Goal: Task Accomplishment & Management: Complete application form

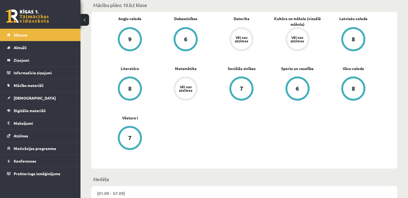
scroll to position [162, 0]
click at [246, 16] on link "Datorika" at bounding box center [242, 19] width 16 height 6
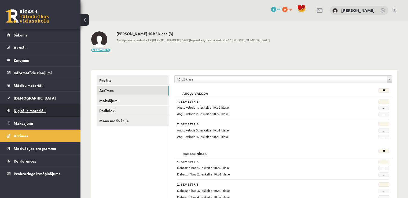
click at [27, 113] on link "Digitālie materiāli" at bounding box center [40, 110] width 67 height 12
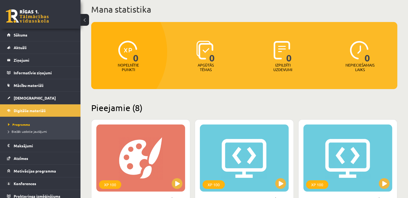
scroll to position [1, 0]
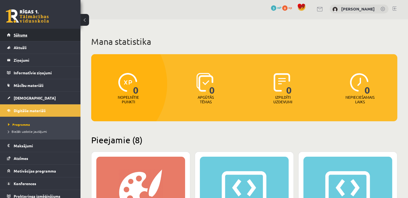
click at [22, 36] on span "Sākums" at bounding box center [21, 34] width 14 height 5
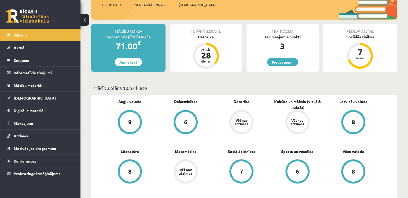
scroll to position [79, 0]
click at [26, 97] on span "[DEMOGRAPHIC_DATA]" at bounding box center [35, 97] width 42 height 5
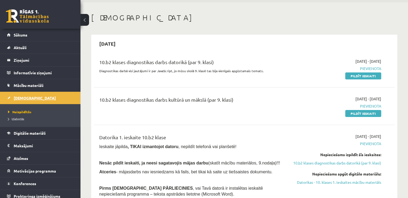
scroll to position [16, 0]
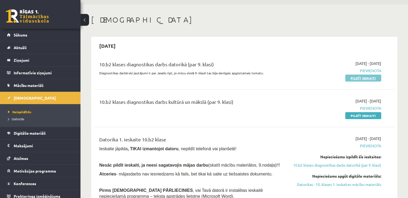
click at [372, 76] on link "Pildīt ieskaiti" at bounding box center [363, 78] width 36 height 7
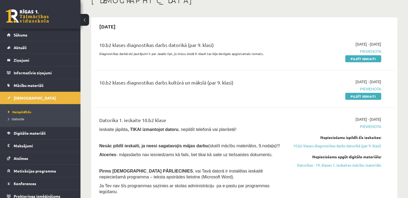
scroll to position [44, 0]
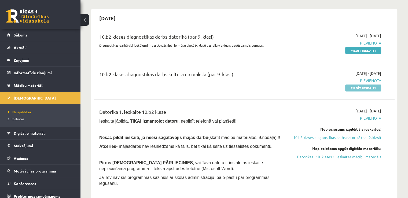
click at [349, 88] on link "Pildīt ieskaiti" at bounding box center [363, 87] width 36 height 7
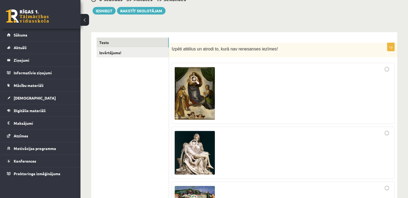
scroll to position [58, 0]
click at [191, 78] on span at bounding box center [195, 80] width 9 height 9
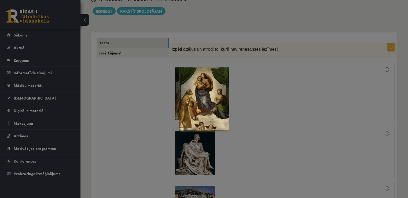
click at [323, 33] on div at bounding box center [204, 99] width 408 height 198
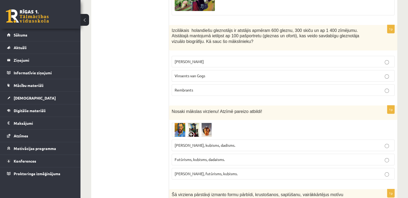
scroll to position [266, 0]
click at [176, 131] on img at bounding box center [192, 130] width 40 height 14
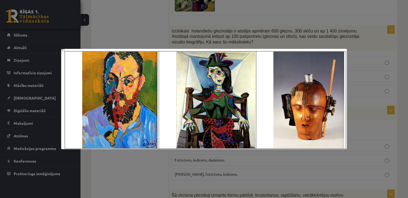
click at [387, 41] on div at bounding box center [204, 99] width 408 height 198
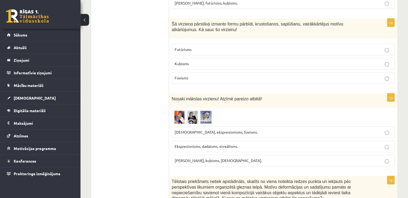
scroll to position [440, 0]
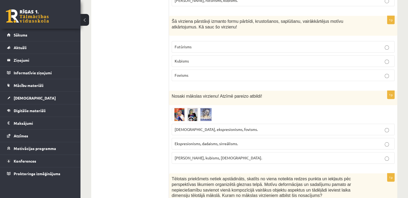
click at [180, 108] on img at bounding box center [192, 114] width 40 height 13
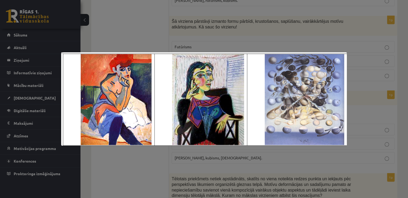
click at [359, 66] on div at bounding box center [204, 99] width 408 height 198
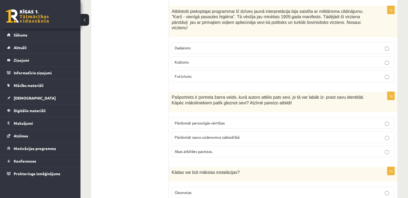
scroll to position [2264, 0]
click at [248, 117] on label "Pārdomāt personīgās vērtības" at bounding box center [283, 123] width 223 height 12
click at [257, 146] on label "Abas atbildes pareizas." at bounding box center [283, 152] width 223 height 12
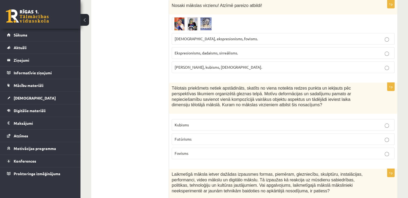
scroll to position [530, 0]
click at [182, 21] on img at bounding box center [192, 23] width 40 height 13
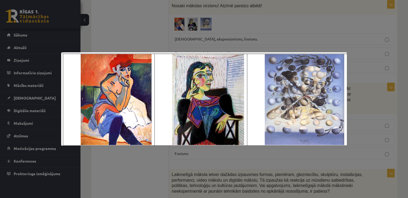
click at [274, 12] on div at bounding box center [204, 99] width 408 height 198
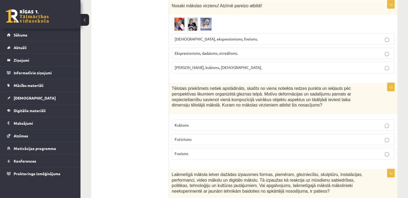
click at [276, 36] on p "[DEMOGRAPHIC_DATA], ekspresionisms, fovisms." at bounding box center [283, 39] width 217 height 6
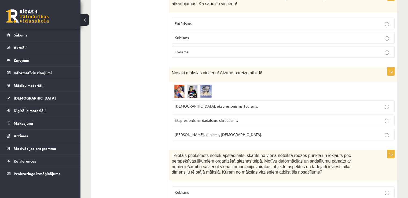
scroll to position [462, 0]
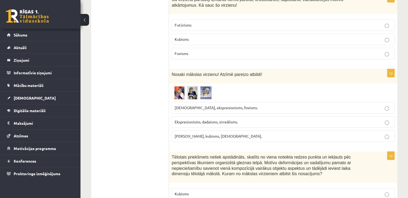
click at [296, 93] on div at bounding box center [283, 92] width 223 height 13
click at [287, 91] on div at bounding box center [283, 92] width 223 height 13
click at [363, 110] on label "[DEMOGRAPHIC_DATA], ekspresionisms, fovisms." at bounding box center [283, 108] width 223 height 12
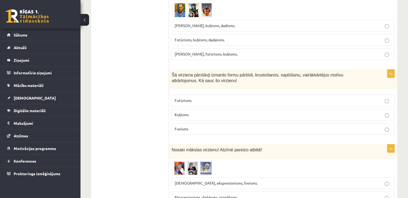
scroll to position [342, 0]
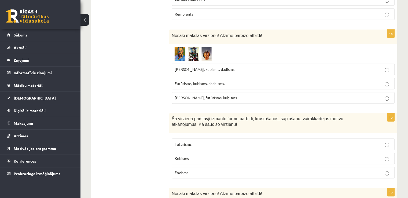
click at [186, 50] on img at bounding box center [192, 54] width 40 height 14
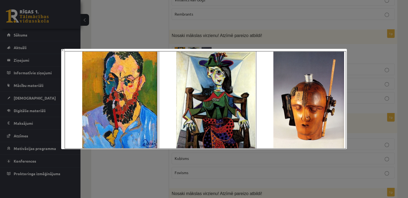
click at [366, 67] on div at bounding box center [204, 99] width 408 height 198
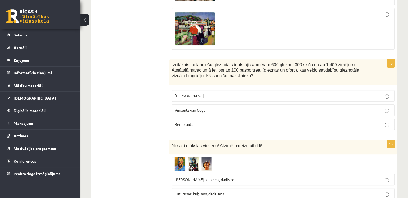
scroll to position [232, 0]
click at [255, 126] on p "Rembrants" at bounding box center [283, 125] width 217 height 6
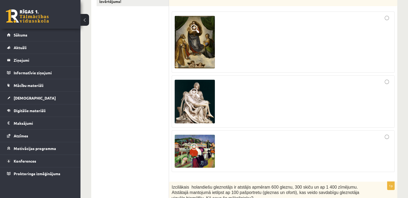
scroll to position [115, 0]
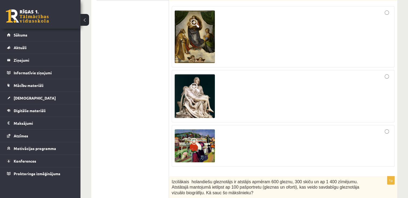
click at [196, 146] on span at bounding box center [195, 142] width 9 height 9
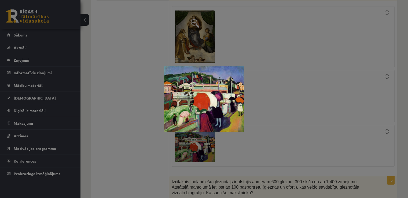
click at [298, 77] on div at bounding box center [204, 99] width 408 height 198
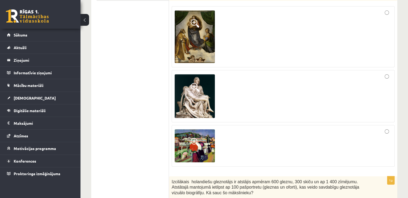
click at [187, 92] on img at bounding box center [195, 96] width 40 height 44
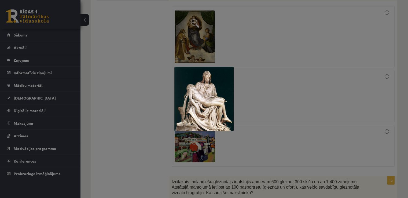
click at [289, 41] on div at bounding box center [204, 99] width 408 height 198
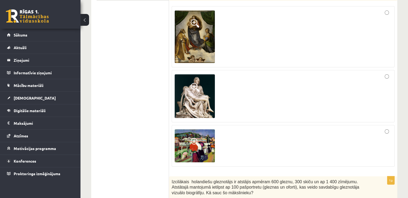
click at [208, 34] on img at bounding box center [195, 36] width 40 height 52
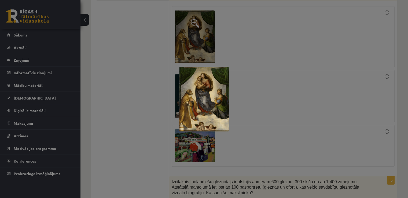
click at [267, 41] on div at bounding box center [204, 99] width 408 height 198
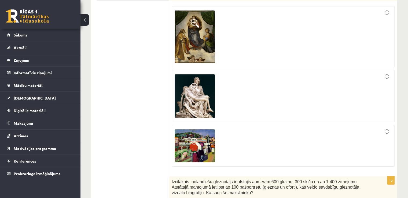
click at [197, 95] on img at bounding box center [195, 96] width 40 height 44
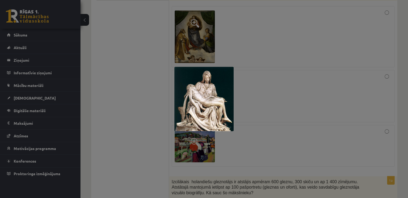
click at [261, 76] on div at bounding box center [204, 99] width 408 height 198
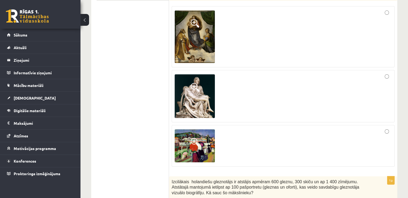
click at [203, 140] on img at bounding box center [195, 145] width 40 height 33
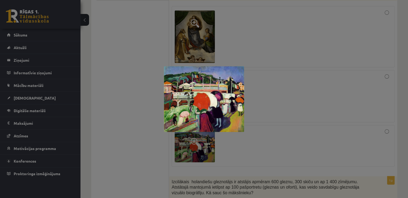
click at [315, 135] on div at bounding box center [204, 99] width 408 height 198
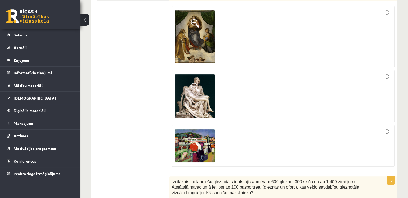
click at [389, 129] on div at bounding box center [283, 146] width 217 height 36
click at [194, 130] on img at bounding box center [195, 145] width 40 height 33
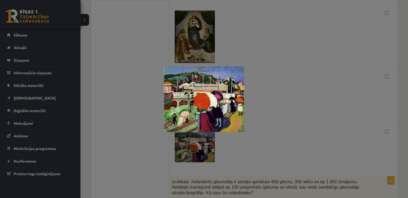
click at [151, 121] on div at bounding box center [204, 99] width 408 height 198
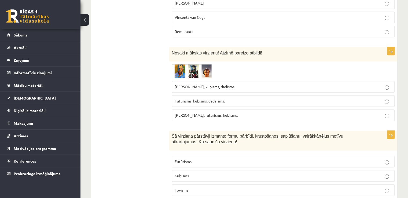
scroll to position [337, 0]
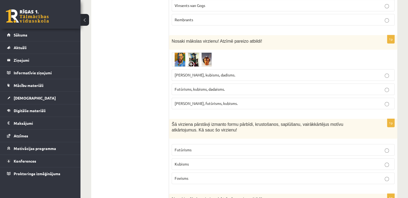
click at [194, 57] on img at bounding box center [192, 59] width 40 height 14
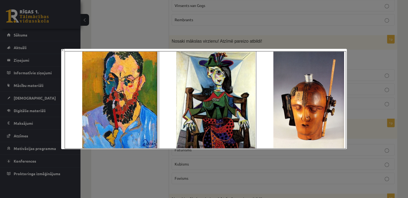
click at [317, 32] on div at bounding box center [204, 99] width 408 height 198
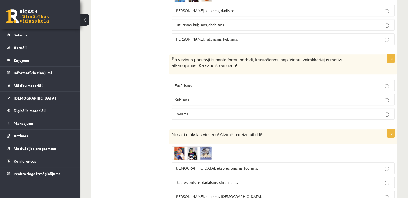
scroll to position [400, 0]
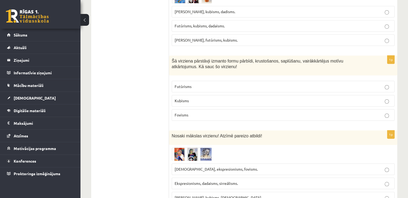
click at [190, 148] on img at bounding box center [192, 154] width 40 height 13
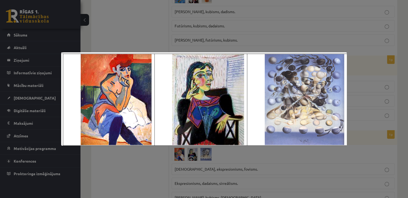
click at [368, 38] on div at bounding box center [204, 99] width 408 height 198
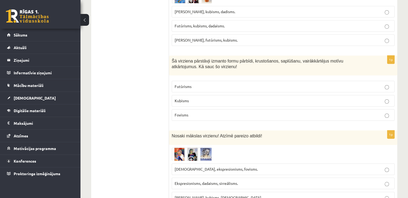
click at [183, 150] on img at bounding box center [192, 154] width 40 height 13
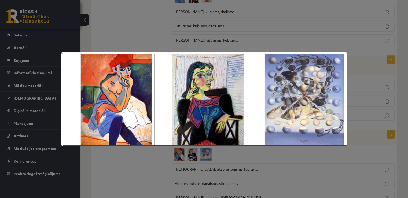
click at [363, 157] on div at bounding box center [204, 99] width 408 height 198
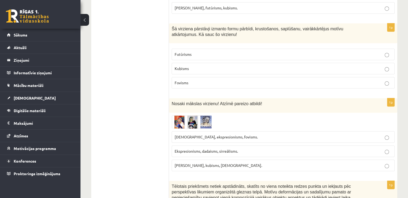
scroll to position [433, 0]
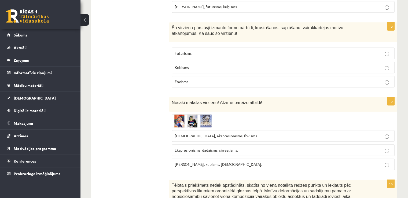
click at [189, 117] on img at bounding box center [192, 120] width 40 height 13
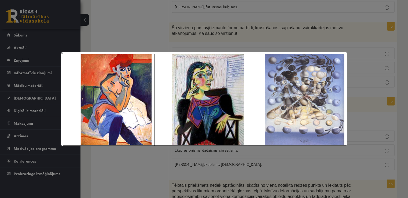
click at [302, 42] on div at bounding box center [204, 99] width 408 height 198
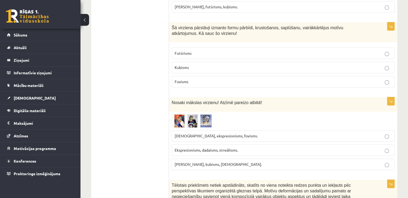
click at [339, 147] on p "Ekspresionisms, dadaisms, sirreālisms." at bounding box center [283, 150] width 217 height 6
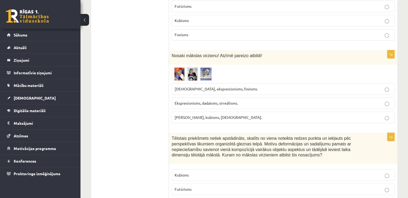
scroll to position [481, 0]
click at [294, 114] on p "[PERSON_NAME], kubisms, [DEMOGRAPHIC_DATA]." at bounding box center [283, 117] width 217 height 6
click at [195, 68] on img at bounding box center [192, 73] width 40 height 13
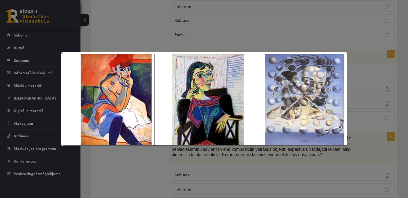
click at [200, 168] on div at bounding box center [204, 99] width 408 height 198
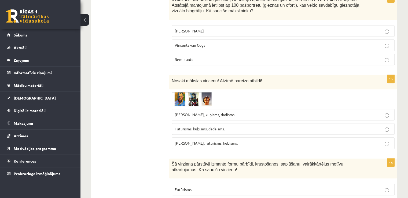
scroll to position [301, 0]
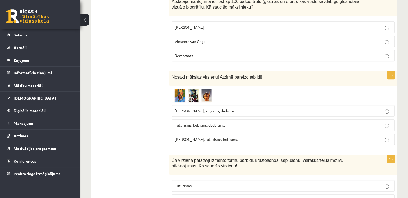
click at [193, 95] on img at bounding box center [192, 95] width 40 height 14
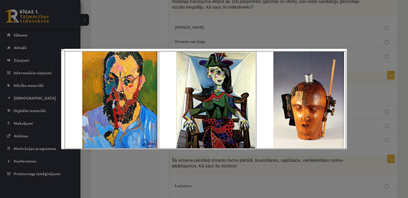
click at [361, 63] on div at bounding box center [204, 99] width 408 height 198
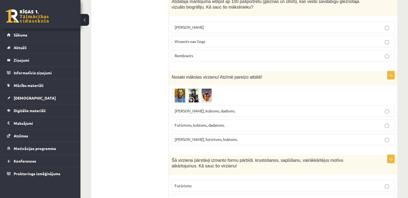
click at [186, 96] on img at bounding box center [192, 95] width 40 height 14
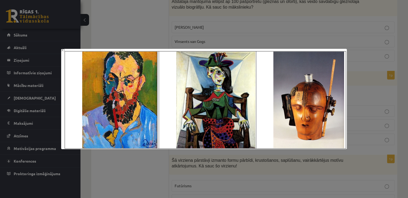
click at [328, 10] on div at bounding box center [204, 99] width 408 height 198
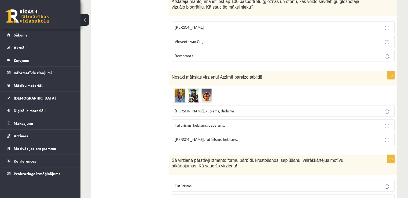
click at [282, 128] on label "Futūrisms, kubisms, dadaisms." at bounding box center [283, 125] width 223 height 12
click at [174, 94] on img at bounding box center [192, 95] width 40 height 14
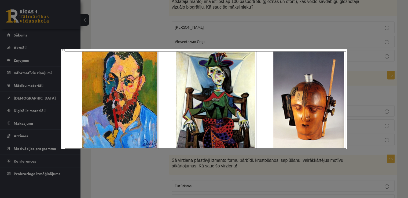
click at [387, 43] on div at bounding box center [204, 99] width 408 height 198
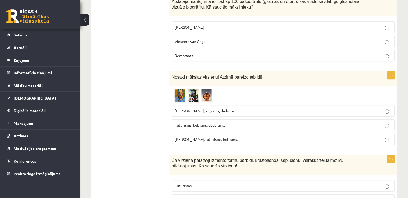
click at [246, 108] on p "[PERSON_NAME], kubisms, dadisms." at bounding box center [283, 111] width 217 height 6
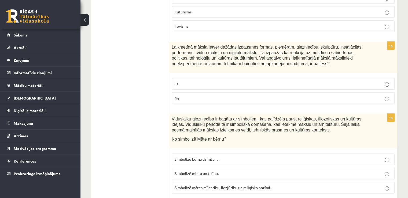
scroll to position [658, 0]
click at [275, 96] on p "Nē" at bounding box center [283, 97] width 217 height 6
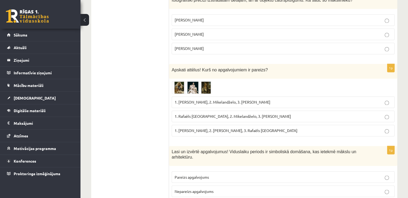
scroll to position [883, 0]
click at [178, 84] on img at bounding box center [192, 87] width 40 height 12
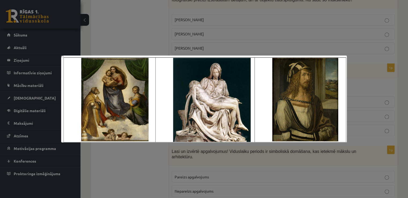
click at [322, 17] on div at bounding box center [204, 99] width 408 height 198
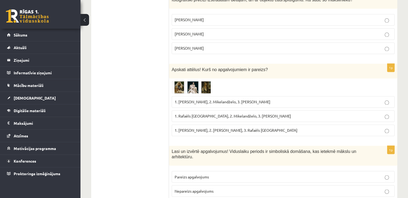
click at [240, 113] on span "1. Rafaēls [GEOGRAPHIC_DATA], 2. Mikelandželo, 3. [PERSON_NAME]" at bounding box center [233, 115] width 116 height 5
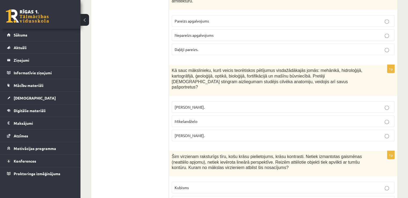
scroll to position [1039, 0]
click at [247, 132] on p "[PERSON_NAME]." at bounding box center [283, 135] width 217 height 6
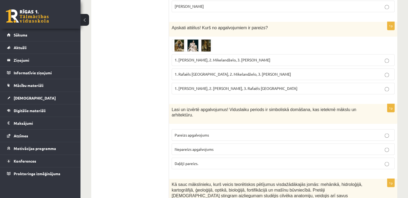
scroll to position [925, 0]
click at [300, 161] on p "Daļēji pareizs." at bounding box center [283, 164] width 217 height 6
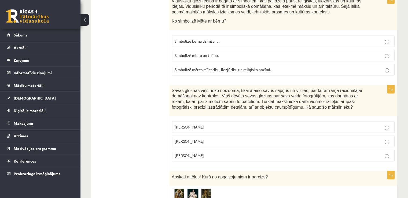
scroll to position [775, 0]
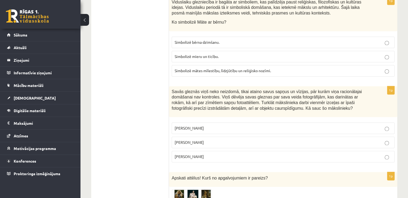
click at [283, 139] on p "[PERSON_NAME]" at bounding box center [283, 142] width 217 height 6
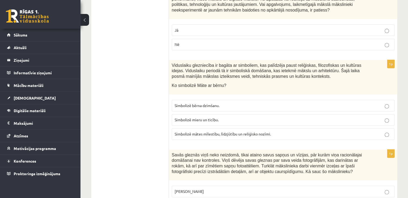
scroll to position [710, 0]
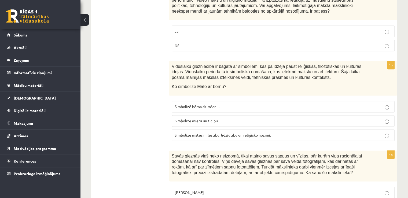
click at [269, 132] on span "Simbolizē mātes mīlestību, līdzjūtību un reliģisko nozīmi." at bounding box center [223, 134] width 96 height 5
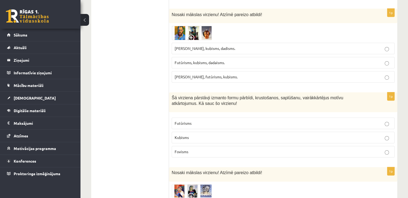
scroll to position [365, 0]
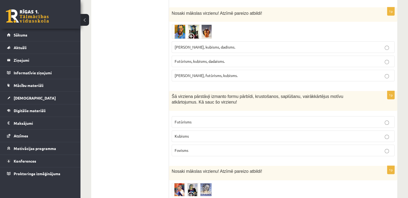
click at [245, 135] on p "Kubisms" at bounding box center [283, 136] width 217 height 6
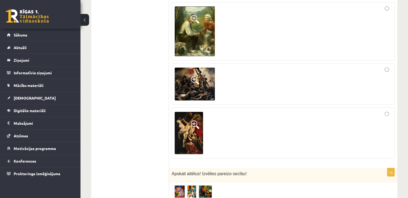
scroll to position [1288, 0]
click at [198, 77] on img at bounding box center [195, 83] width 40 height 33
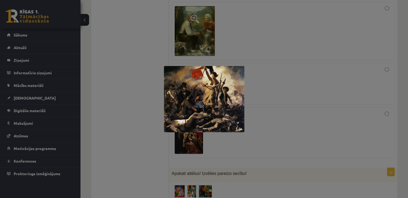
click at [249, 145] on div at bounding box center [204, 99] width 408 height 198
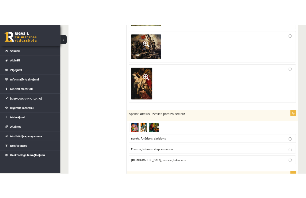
scroll to position [1351, 0]
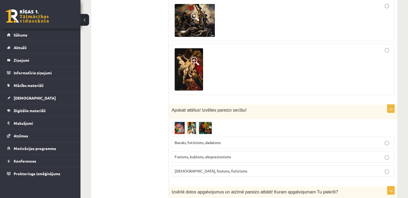
click at [208, 122] on img at bounding box center [192, 128] width 40 height 12
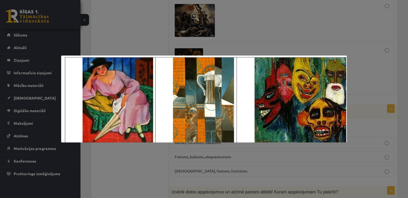
click at [256, 163] on div at bounding box center [204, 99] width 408 height 198
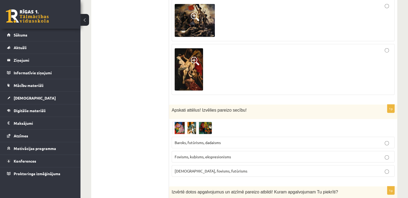
click at [182, 122] on img at bounding box center [192, 128] width 40 height 12
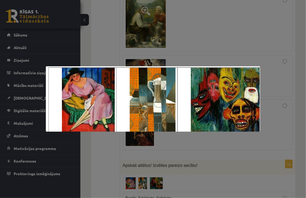
click at [263, 48] on div at bounding box center [153, 99] width 306 height 198
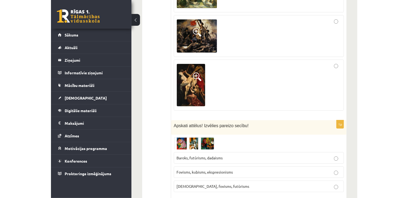
scroll to position [1393, 0]
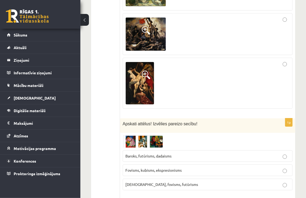
click at [303, 66] on div "10.b2 klases diagnosticējošais darbs Kultūrā un mākslā par 9.klases mācību viel…" at bounding box center [193, 1] width 226 height 2746
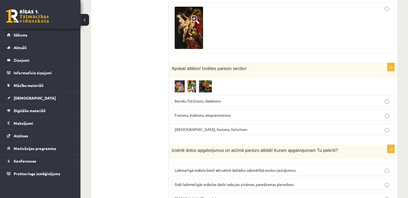
click at [300, 109] on label "Fovisms, kubisms, ekspresionisms" at bounding box center [283, 115] width 223 height 12
drag, startPoint x: 300, startPoint y: 103, endPoint x: 300, endPoint y: 108, distance: 5.4
click at [300, 108] on fieldset "Baroks, futūrisms, dadaisms Fovisms, kubisms, ekspresionisms Kubisms, fovisms, …" at bounding box center [283, 115] width 223 height 44
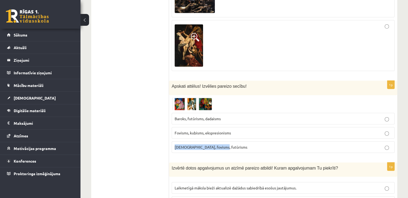
scroll to position [1375, 0]
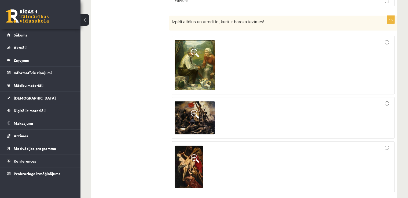
scroll to position [1255, 0]
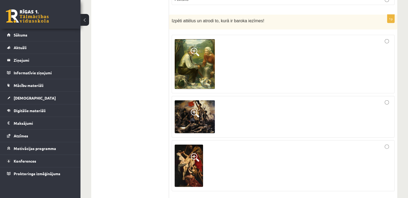
click at [177, 157] on img at bounding box center [189, 166] width 28 height 42
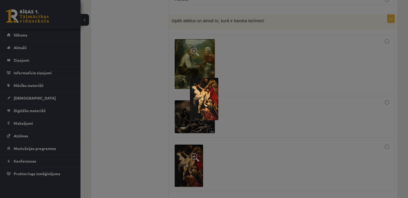
click at [160, 129] on div at bounding box center [204, 99] width 408 height 198
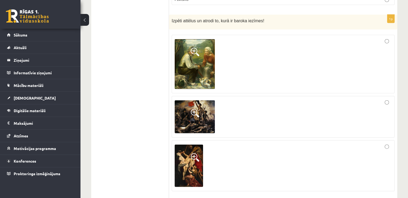
click at [196, 104] on img at bounding box center [195, 116] width 40 height 33
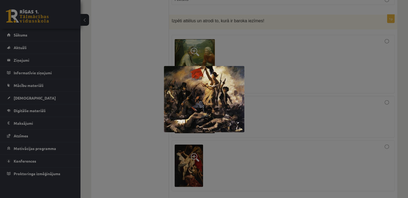
click at [116, 155] on div at bounding box center [204, 99] width 408 height 198
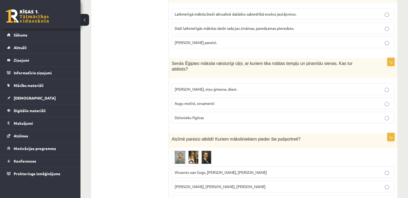
scroll to position [1550, 0]
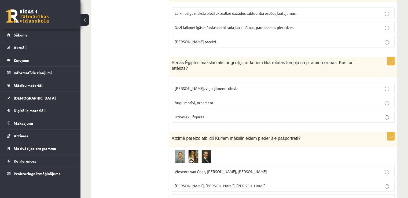
click at [181, 150] on img at bounding box center [192, 156] width 40 height 13
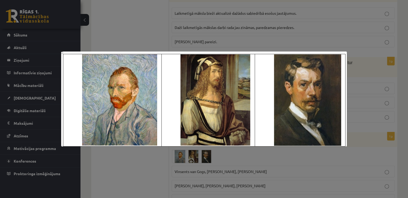
click at [221, 179] on div at bounding box center [204, 99] width 408 height 198
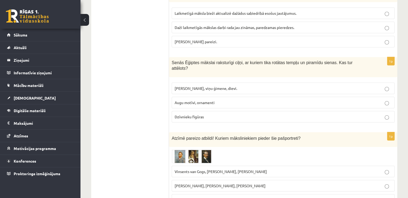
click at [191, 150] on img at bounding box center [192, 156] width 40 height 13
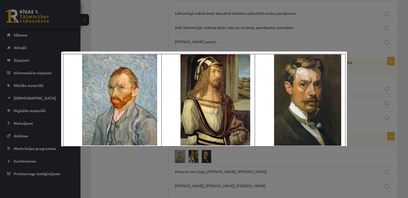
click at [249, 166] on div at bounding box center [204, 99] width 408 height 198
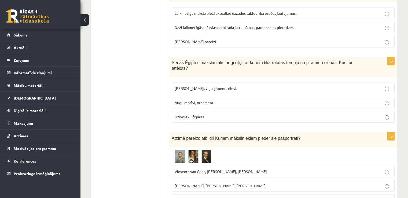
click at [207, 150] on img at bounding box center [192, 156] width 40 height 13
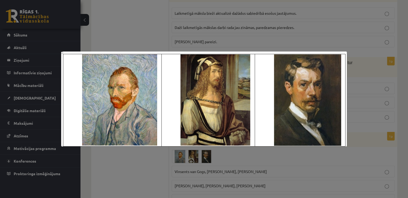
click at [243, 174] on div at bounding box center [204, 99] width 408 height 198
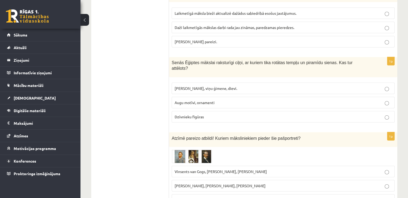
click at [338, 166] on label "Vinsents van Gogs, [PERSON_NAME], [PERSON_NAME]" at bounding box center [283, 172] width 223 height 12
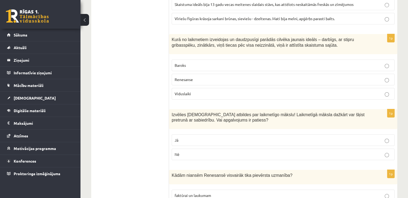
scroll to position [1956, 0]
click at [300, 134] on label "Jā" at bounding box center [283, 140] width 223 height 12
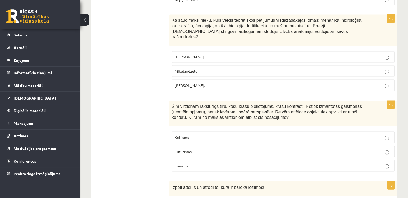
scroll to position [1089, 0]
click at [212, 163] on p "Fovisms" at bounding box center [283, 166] width 217 height 6
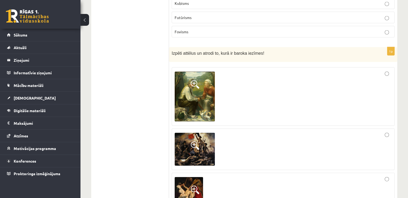
scroll to position [1225, 0]
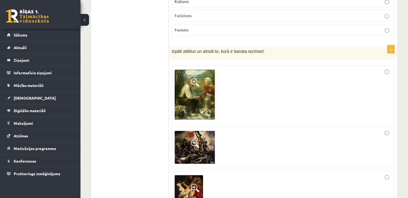
click at [184, 74] on img at bounding box center [195, 95] width 40 height 50
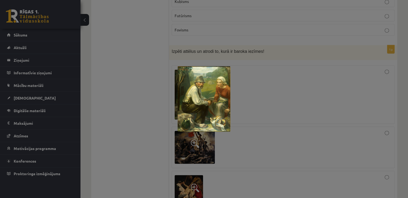
click at [331, 105] on div at bounding box center [204, 99] width 408 height 198
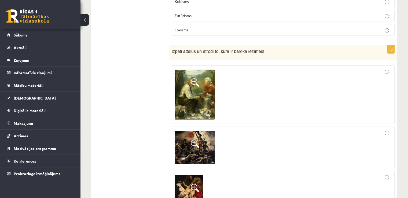
click at [187, 175] on img at bounding box center [189, 196] width 28 height 42
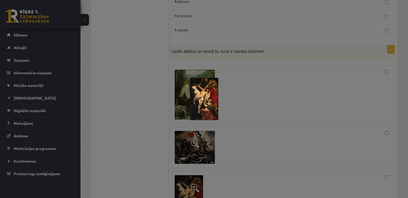
click at [281, 135] on div at bounding box center [204, 99] width 408 height 198
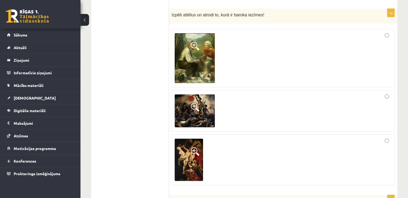
scroll to position [1272, 0]
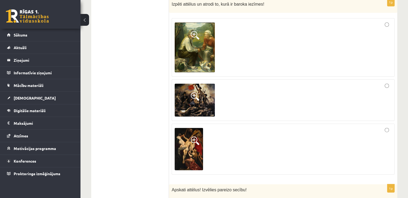
click at [178, 132] on img at bounding box center [189, 149] width 28 height 42
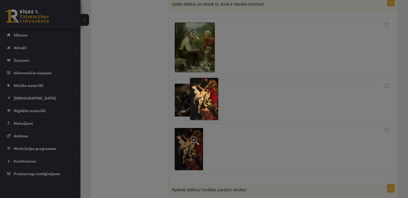
click at [210, 98] on img at bounding box center [204, 99] width 28 height 42
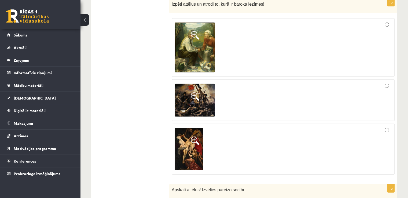
drag, startPoint x: 210, startPoint y: 98, endPoint x: 187, endPoint y: 123, distance: 33.6
click at [187, 128] on img at bounding box center [189, 149] width 28 height 42
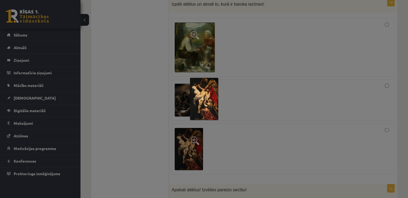
click at [318, 65] on div at bounding box center [204, 99] width 408 height 198
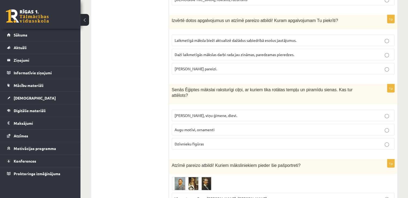
scroll to position [1527, 0]
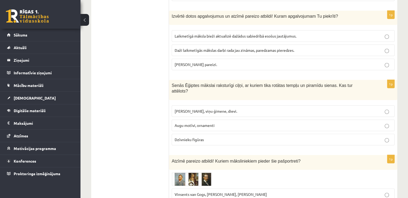
click at [384, 62] on p "[PERSON_NAME] pareizi." at bounding box center [283, 65] width 217 height 6
click at [233, 108] on p "[PERSON_NAME], viņu ģimene, dievi." at bounding box center [283, 111] width 217 height 6
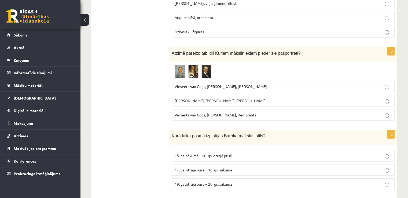
scroll to position [1634, 0]
click at [197, 65] on img at bounding box center [192, 71] width 40 height 13
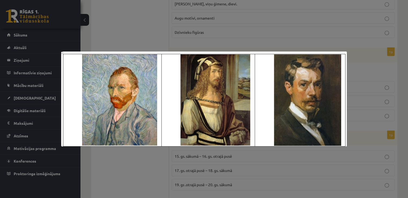
click at [371, 108] on div at bounding box center [204, 99] width 408 height 198
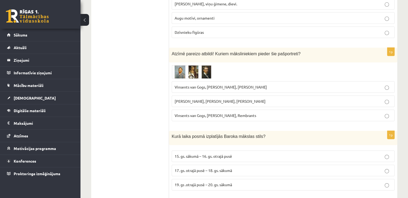
click at [191, 65] on img at bounding box center [192, 71] width 40 height 13
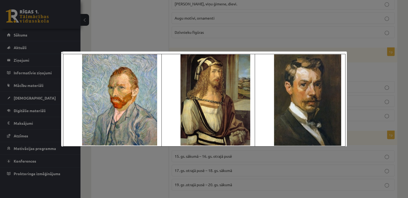
click at [352, 171] on div at bounding box center [204, 99] width 408 height 198
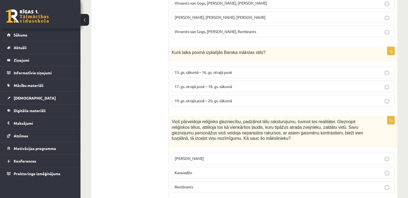
scroll to position [1718, 0]
click at [263, 81] on label "17. gs. otrajā pusē – 18. gs. sākumā" at bounding box center [283, 87] width 223 height 12
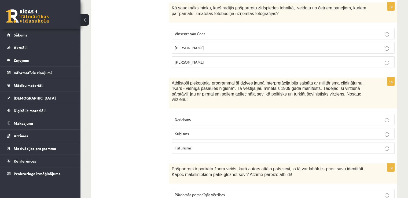
scroll to position [2193, 0]
click at [209, 116] on p "Dadaisms" at bounding box center [283, 119] width 217 height 6
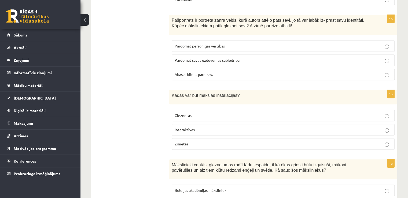
scroll to position [2341, 0]
click at [197, 127] on p "Interaktīvas" at bounding box center [283, 130] width 217 height 6
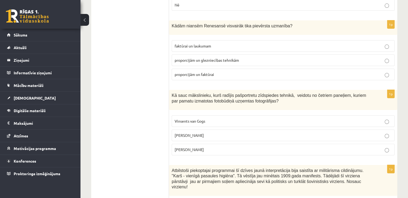
scroll to position [2095, 0]
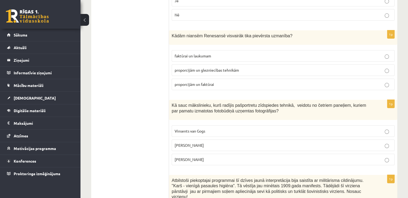
click at [276, 142] on p "[PERSON_NAME]" at bounding box center [283, 145] width 217 height 6
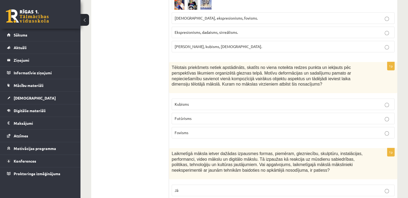
scroll to position [537, 0]
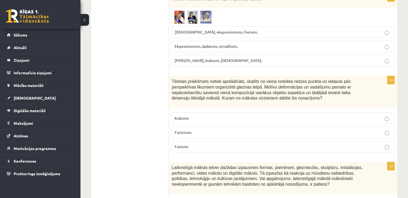
click at [360, 119] on p "Kubisms" at bounding box center [283, 118] width 217 height 6
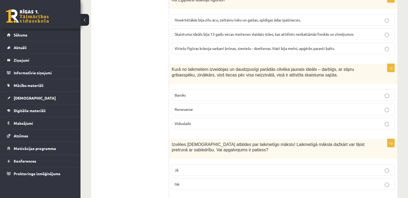
scroll to position [1925, 0]
click at [348, 107] on p "Renesanse" at bounding box center [283, 110] width 217 height 6
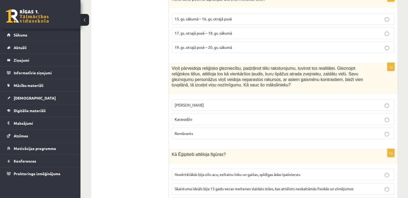
scroll to position [1771, 0]
click at [210, 117] on p "Karavadžo" at bounding box center [283, 120] width 217 height 6
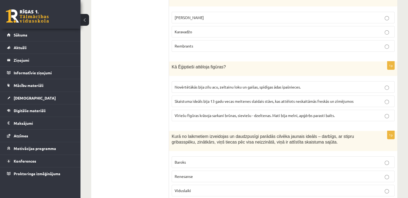
scroll to position [1849, 0]
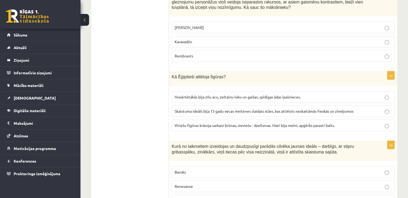
click at [384, 120] on label "Vīriešu figūras krāsoja sarkani brūnas, sieviešu - dzeltenas. Mati bija melni, …" at bounding box center [283, 126] width 223 height 12
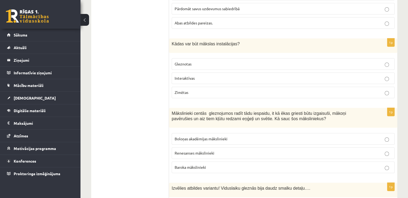
scroll to position [2388, 0]
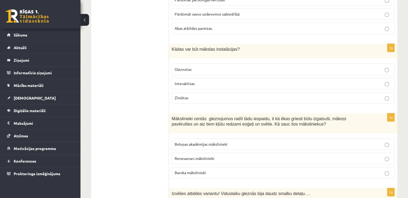
click at [356, 153] on label "Renesanses mākslinieki" at bounding box center [283, 159] width 223 height 12
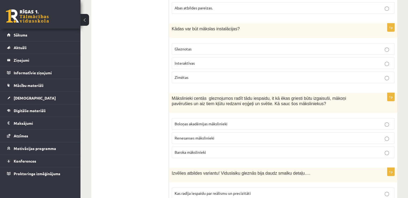
scroll to position [2425, 0]
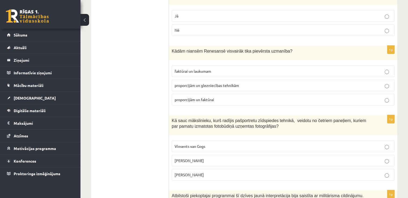
scroll to position [2080, 0]
click at [312, 68] on p "faktūrai un laukumam" at bounding box center [283, 71] width 217 height 6
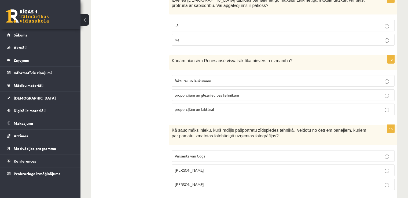
scroll to position [2071, 0]
click at [300, 103] on label "proporcijām un faktūrai" at bounding box center [283, 109] width 223 height 12
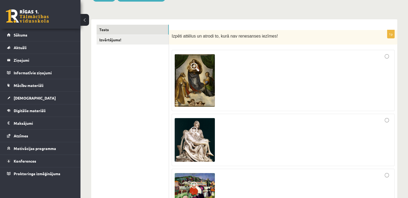
scroll to position [0, 0]
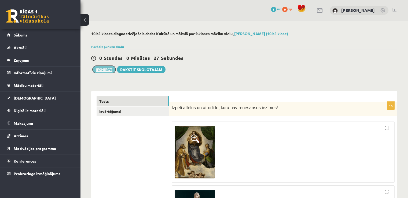
click at [105, 69] on button "Iesniegt" at bounding box center [104, 70] width 23 height 8
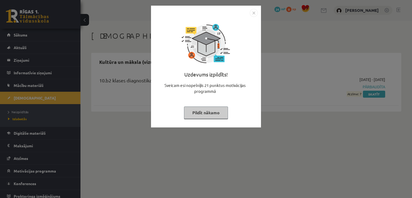
click at [217, 112] on button "Pildīt nākamo" at bounding box center [206, 112] width 44 height 12
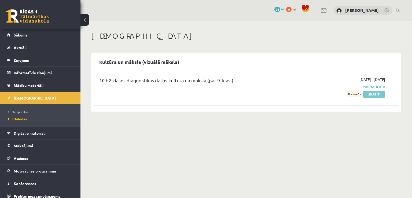
click at [381, 93] on link "Skatīt" at bounding box center [374, 94] width 22 height 7
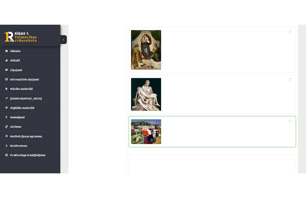
scroll to position [109, 0]
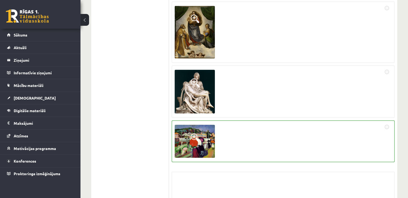
click at [191, 137] on span at bounding box center [195, 137] width 9 height 9
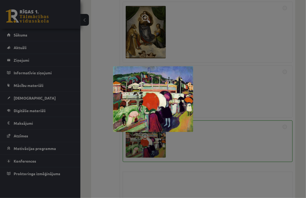
click at [255, 50] on div at bounding box center [153, 99] width 306 height 198
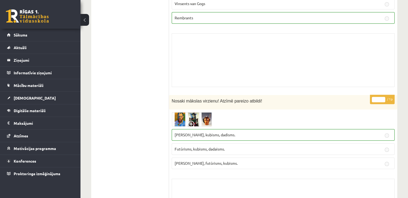
scroll to position [391, 0]
click at [175, 120] on img at bounding box center [192, 119] width 40 height 14
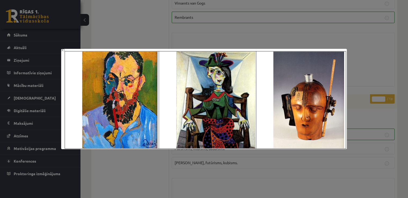
click at [371, 21] on div at bounding box center [204, 99] width 408 height 198
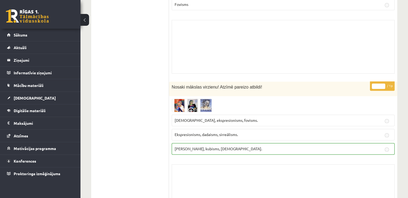
scroll to position [686, 0]
click at [184, 105] on img at bounding box center [192, 104] width 40 height 13
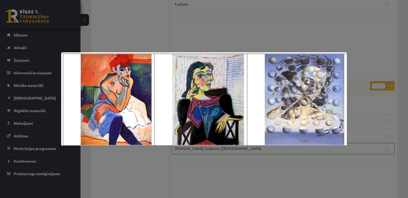
click at [122, 101] on img at bounding box center [204, 98] width 286 height 93
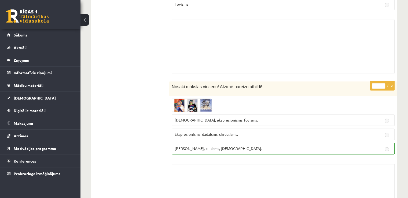
click at [177, 106] on img at bounding box center [192, 104] width 40 height 13
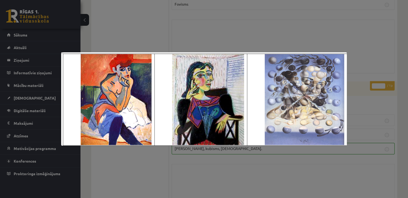
click at [386, 28] on div at bounding box center [204, 99] width 408 height 198
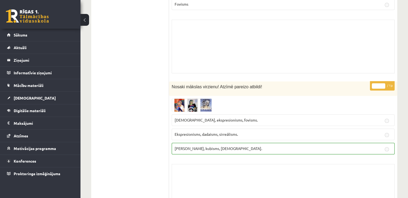
click at [189, 102] on img at bounding box center [192, 104] width 40 height 13
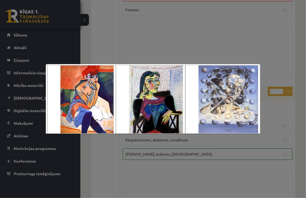
click at [213, 100] on img at bounding box center [153, 99] width 214 height 70
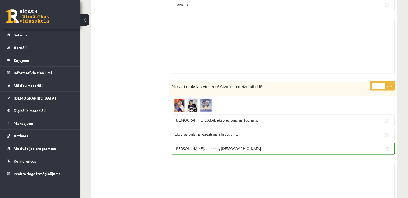
click at [190, 107] on span at bounding box center [192, 111] width 9 height 9
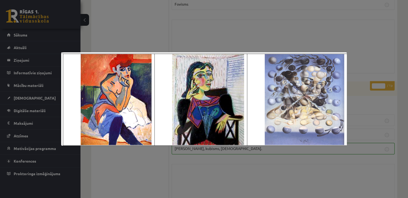
click at [371, 34] on div at bounding box center [204, 99] width 408 height 198
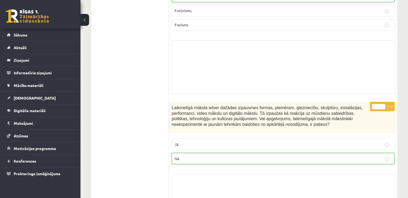
scroll to position [958, 0]
